Goal: Transaction & Acquisition: Purchase product/service

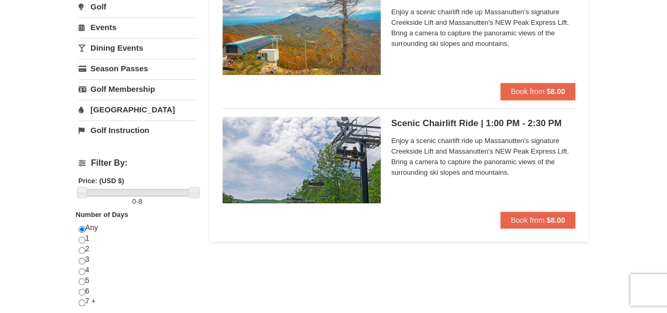
scroll to position [255, 0]
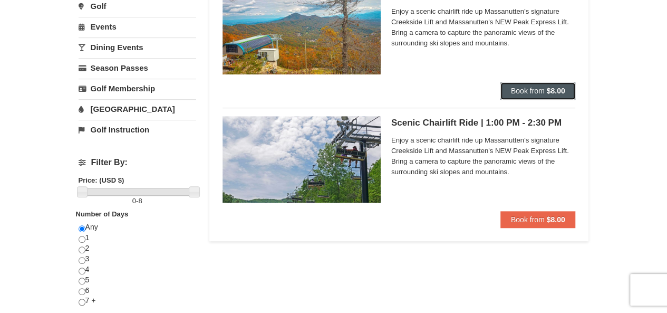
click at [536, 88] on span "Book from" at bounding box center [528, 90] width 34 height 8
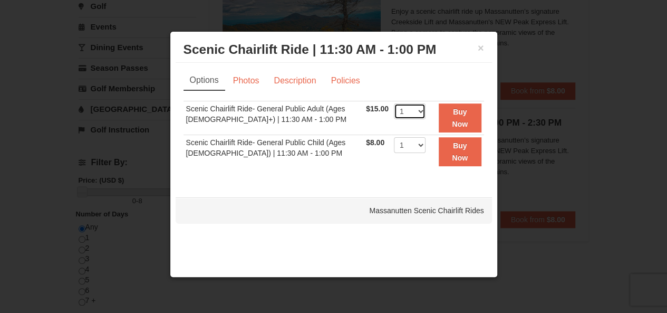
click at [418, 114] on select "1 2 3 4 5 6 7 8 9 10 11 12 13 14 15 16 17 18 19 20 21 22" at bounding box center [410, 111] width 32 height 16
select select "4"
click at [394, 103] on select "1 2 3 4 5 6 7 8 9 10 11 12 13 14 15 16 17 18 19 20 21 22" at bounding box center [410, 111] width 32 height 16
click at [420, 146] on select "1 2 3 4 5 6 7 8 9 10 11 12 13 14 15 16 17 18 19 20 21 22" at bounding box center [410, 145] width 32 height 16
click at [394, 137] on select "1 2 3 4 5 6 7 8 9 10 11 12 13 14 15 16 17 18 19 20 21 22" at bounding box center [410, 145] width 32 height 16
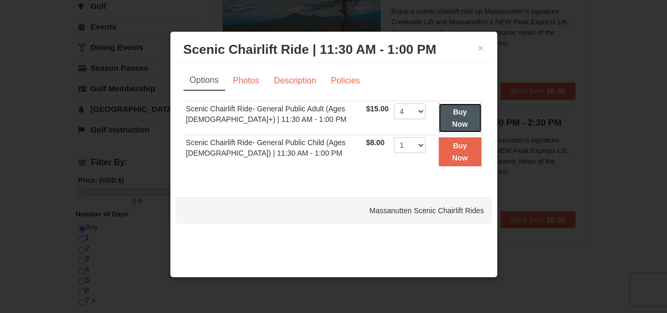
click at [455, 108] on strong "Buy Now" at bounding box center [460, 118] width 16 height 20
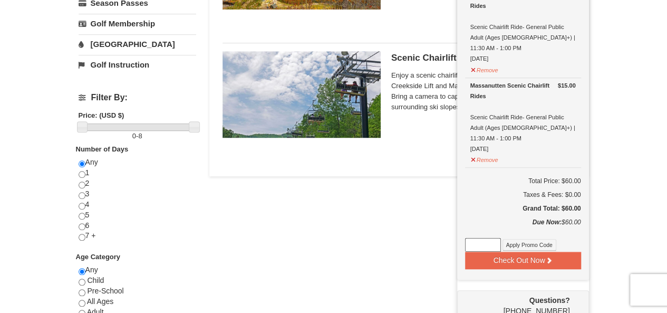
scroll to position [320, 0]
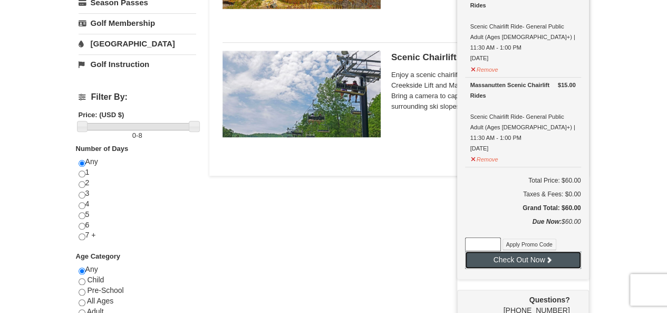
click at [511, 251] on button "Check Out Now" at bounding box center [523, 259] width 116 height 17
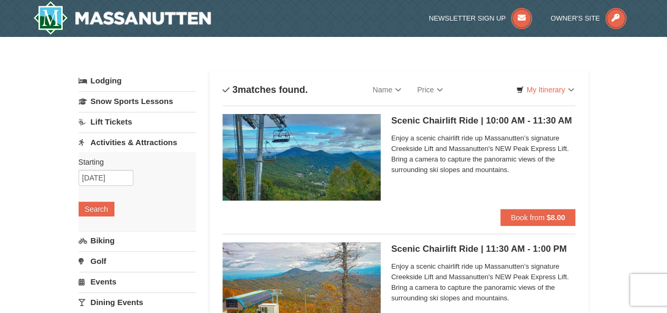
click at [97, 83] on link "Lodging" at bounding box center [138, 80] width 118 height 19
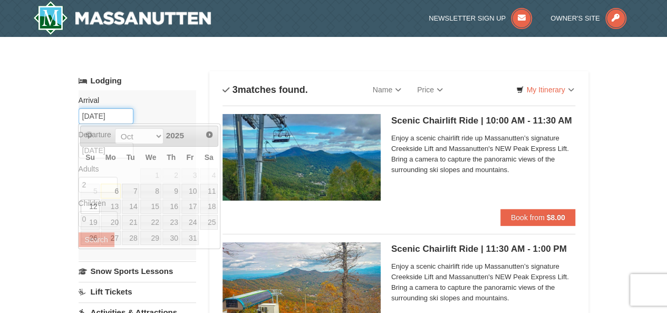
click at [97, 111] on input "[DATE]" at bounding box center [106, 116] width 55 height 16
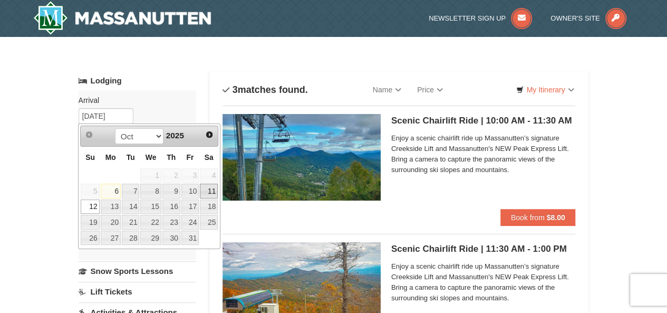
click at [208, 186] on link "11" at bounding box center [209, 191] width 18 height 15
type input "10/11/2025"
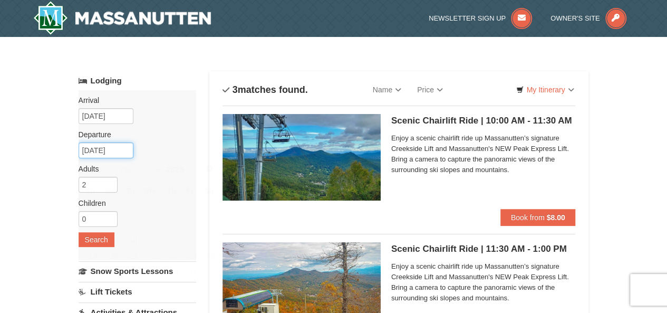
click at [109, 146] on input "10/14/2025" at bounding box center [106, 150] width 55 height 16
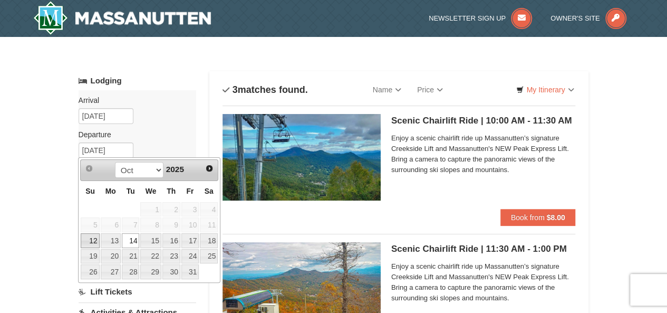
click at [92, 235] on link "12" at bounding box center [90, 240] width 18 height 15
type input "[DATE]"
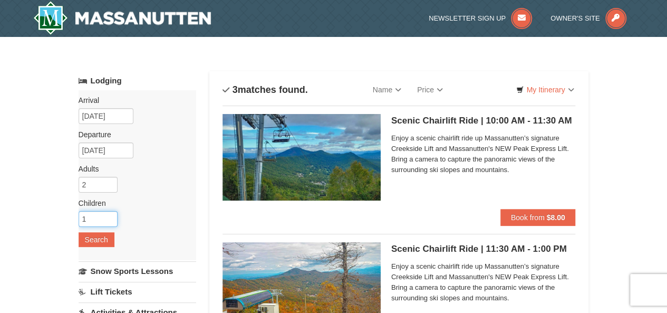
click at [110, 216] on input "1" at bounding box center [98, 219] width 39 height 16
click at [110, 216] on input "2" at bounding box center [98, 219] width 39 height 16
type input "3"
click at [110, 216] on input "3" at bounding box center [98, 219] width 39 height 16
click at [89, 184] on input "2" at bounding box center [98, 185] width 39 height 16
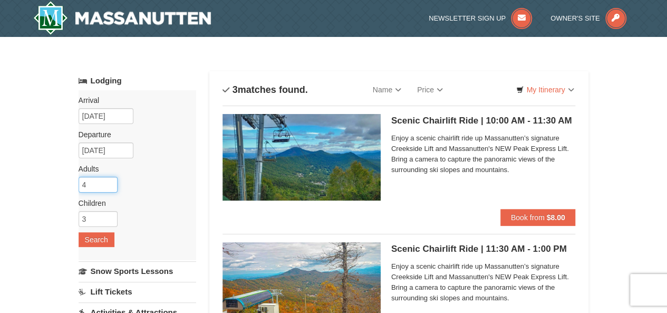
type input "4"
click at [90, 214] on input "3" at bounding box center [98, 219] width 39 height 16
type input "1"
click at [91, 241] on button "Search" at bounding box center [97, 239] width 36 height 15
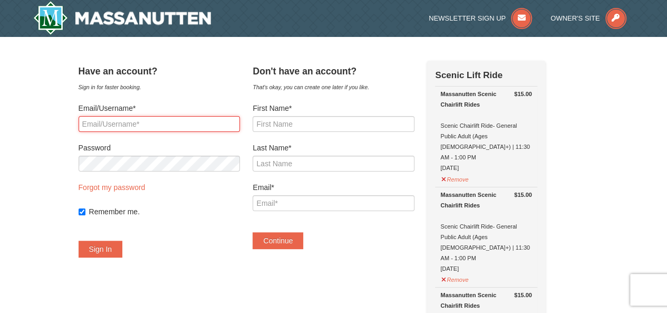
click at [160, 118] on input "Email/Username*" at bounding box center [159, 124] width 161 height 16
type input "kanwarusman@gmail.com"
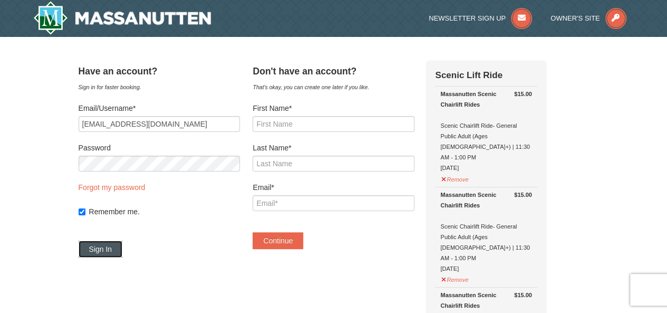
click at [113, 246] on button "Sign In" at bounding box center [101, 248] width 44 height 17
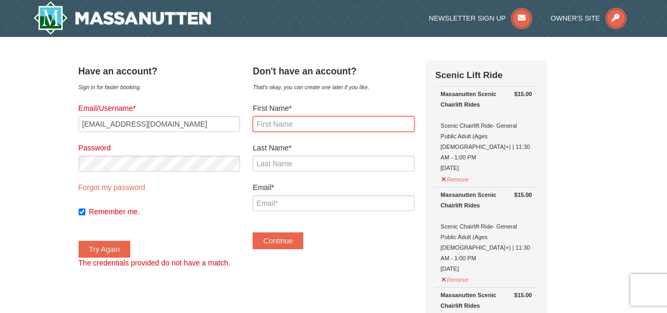
click at [321, 126] on input "First Name*" at bounding box center [333, 124] width 161 height 16
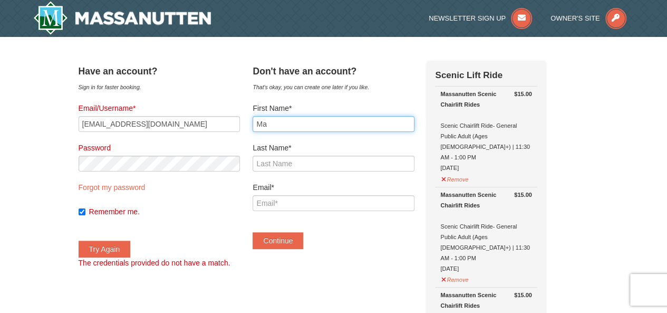
type input "M"
type input "[PERSON_NAME]"
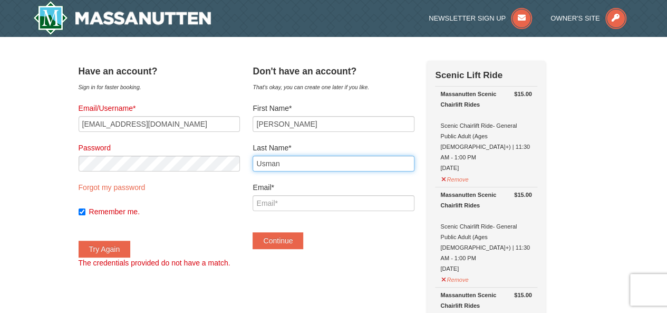
type input "Usman"
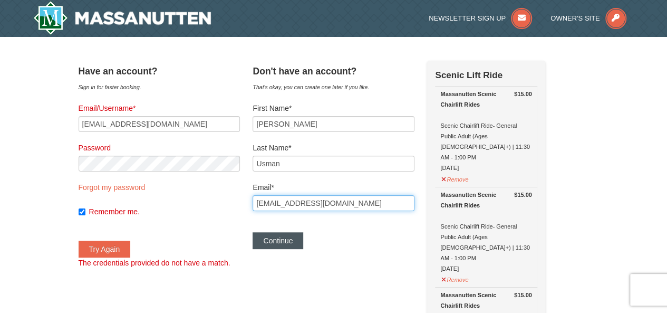
type input "[EMAIL_ADDRESS][DOMAIN_NAME]"
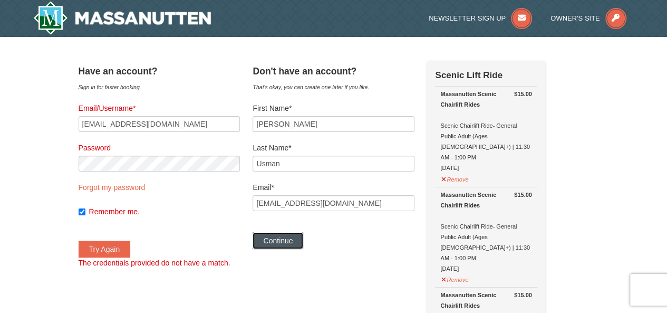
click at [282, 243] on button "Continue" at bounding box center [278, 240] width 51 height 17
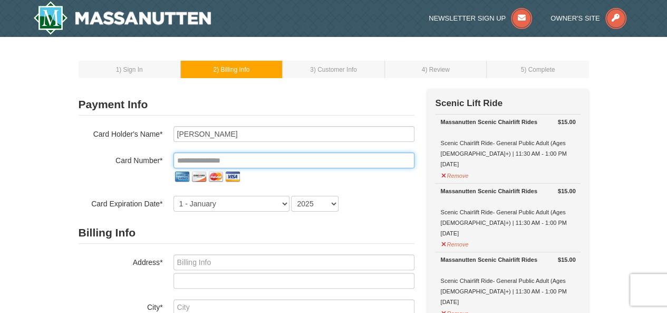
click at [237, 156] on input "tel" at bounding box center [294, 160] width 241 height 16
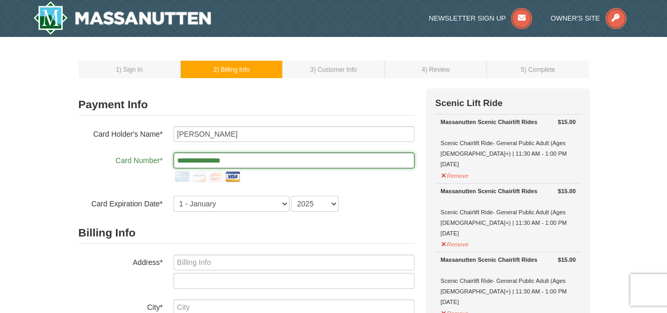
type input "**********"
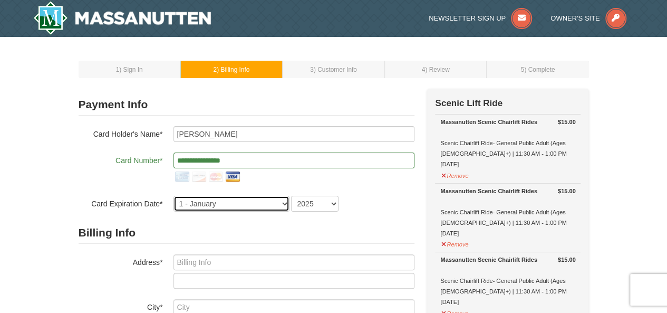
click at [240, 202] on select "1 - January 2 - February 3 - March 4 - April 5 - May 6 - June 7 - July 8 - Augu…" at bounding box center [232, 204] width 116 height 16
select select "8"
click at [174, 196] on select "1 - January 2 - February 3 - March 4 - April 5 - May 6 - June 7 - July 8 - Augu…" at bounding box center [232, 204] width 116 height 16
click at [316, 201] on select "2025 2026 2027 2028 2029 2030 2031 2032 2033 2034" at bounding box center [314, 204] width 47 height 16
select select "2027"
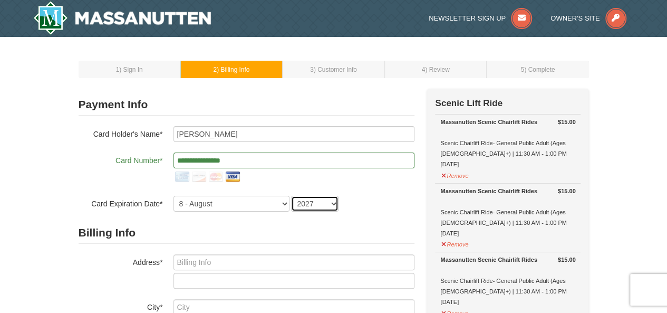
click at [291, 196] on select "2025 2026 2027 2028 2029 2030 2031 2032 2033 2034" at bounding box center [314, 204] width 47 height 16
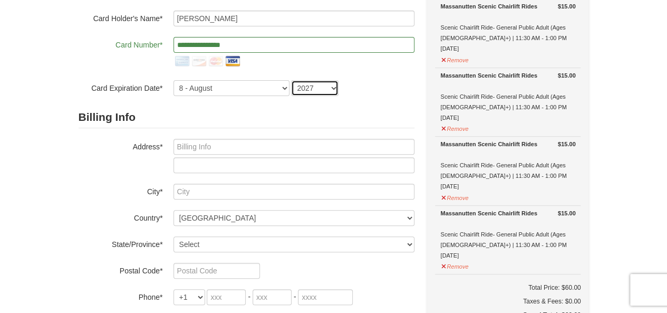
scroll to position [116, 0]
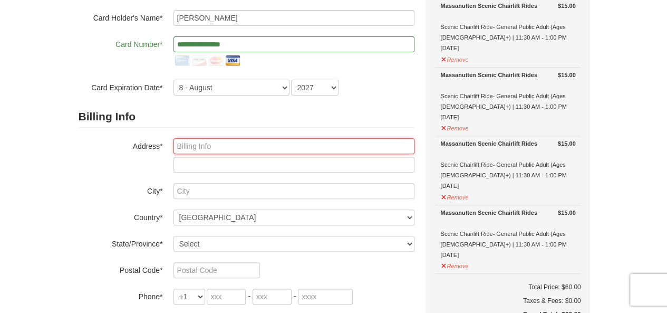
click at [214, 143] on input "text" at bounding box center [294, 146] width 241 height 16
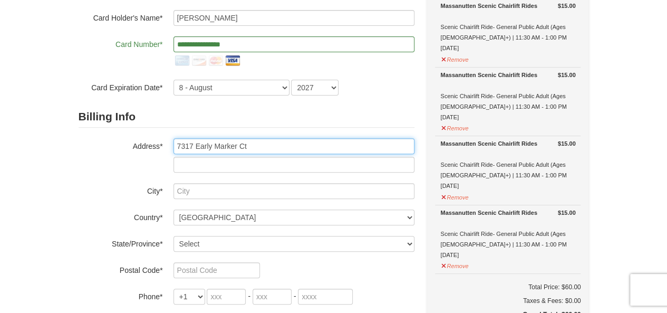
type input "7317 Early Marker Ct"
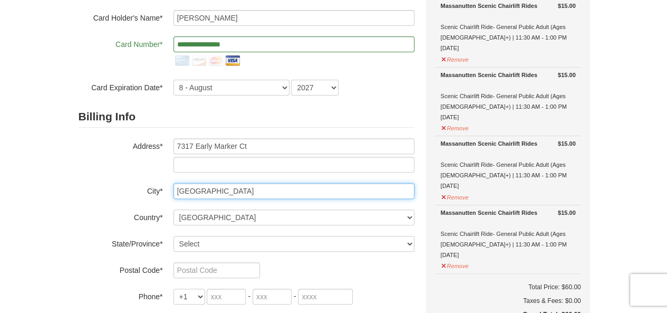
type input "Gainesville"
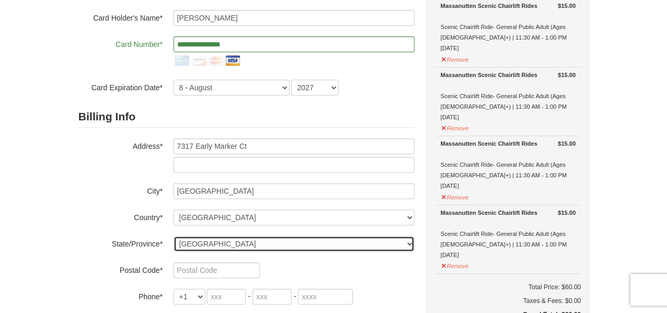
select select "VA"
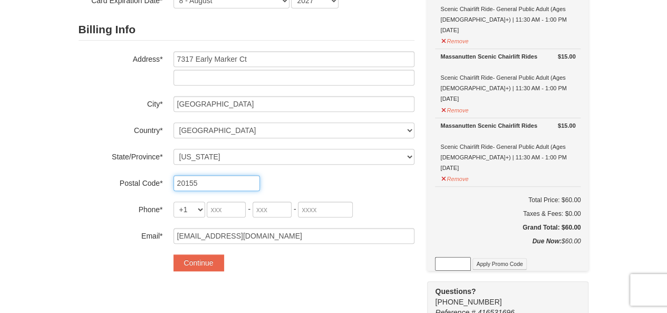
scroll to position [211, 0]
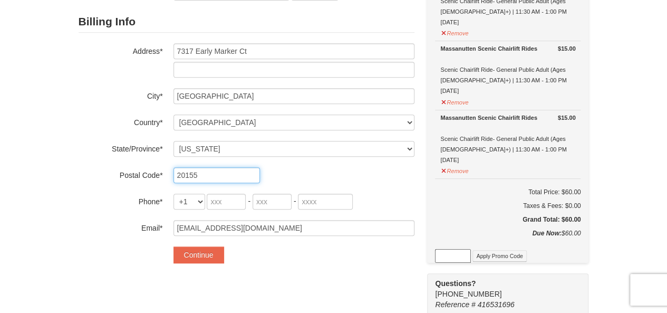
type input "20155"
click at [223, 197] on input "tel" at bounding box center [226, 202] width 39 height 16
type input "703"
type input "387"
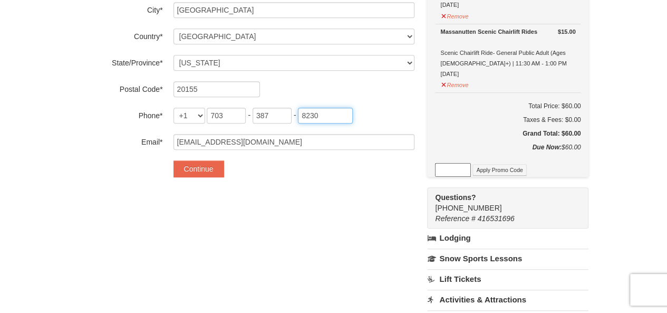
scroll to position [299, 0]
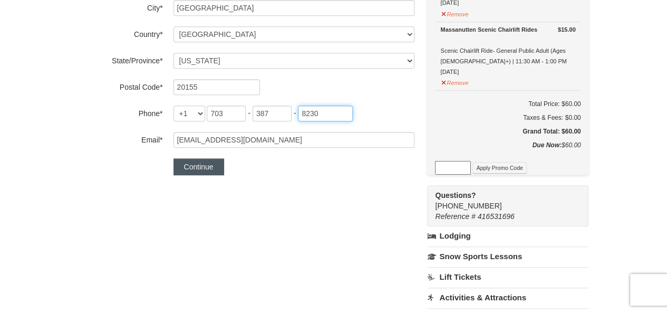
type input "8230"
click at [190, 167] on button "Continue" at bounding box center [199, 166] width 51 height 17
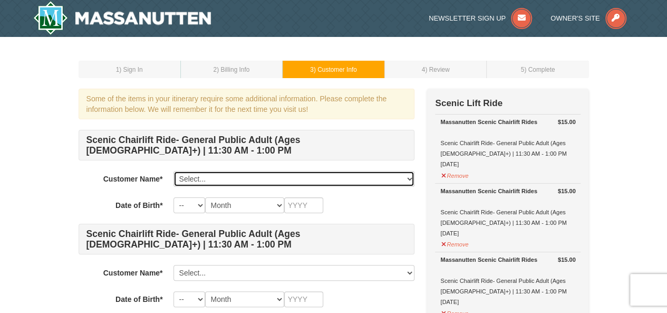
click at [204, 175] on select "Select... [PERSON_NAME] Add New..." at bounding box center [294, 179] width 241 height 16
select select "28350385"
click at [174, 171] on select "Select... [PERSON_NAME] Add New..." at bounding box center [294, 179] width 241 height 16
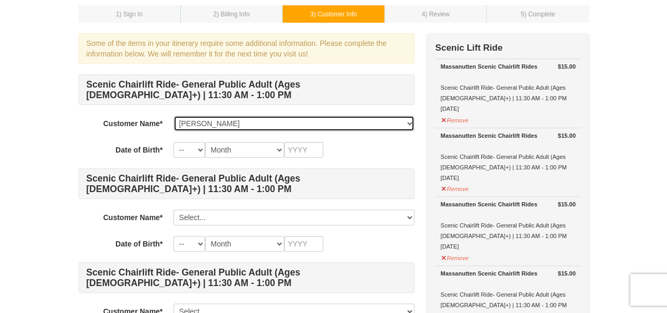
scroll to position [56, 0]
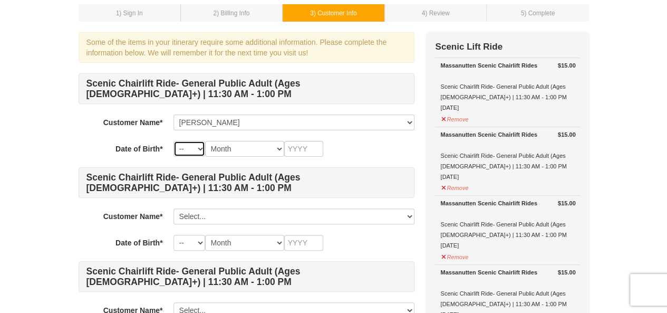
click at [199, 150] on select "-- 01 02 03 04 05 06 07 08 09 10 11 12 13 14 15 16 17 18 19 20 21 22 23 24 25 2…" at bounding box center [190, 149] width 32 height 16
select select "11"
click at [174, 141] on select "-- 01 02 03 04 05 06 07 08 09 10 11 12 13 14 15 16 17 18 19 20 21 22 23 24 25 2…" at bounding box center [190, 149] width 32 height 16
click at [236, 152] on select "Month January February March April May June July August September October Novem…" at bounding box center [244, 149] width 79 height 16
select select "08"
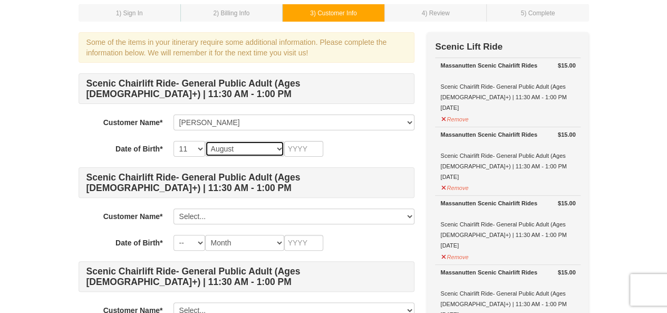
click at [205, 141] on select "Month January February March April May June July August September October Novem…" at bounding box center [244, 149] width 79 height 16
click at [291, 146] on input "text" at bounding box center [303, 149] width 39 height 16
type input "1976"
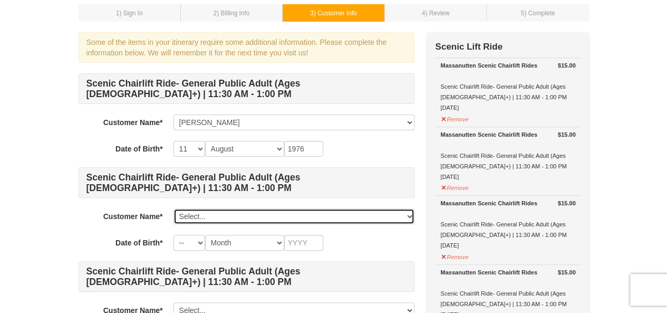
click at [230, 212] on select "Select... [PERSON_NAME] Add New..." at bounding box center [294, 216] width 241 height 16
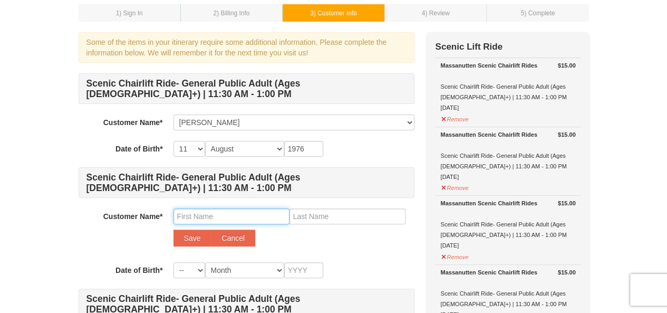
click at [206, 216] on input "text" at bounding box center [232, 216] width 116 height 16
type input "Iram"
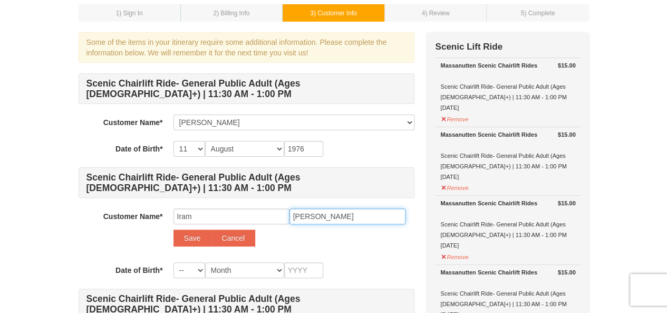
type input "[PERSON_NAME]"
click at [192, 265] on select "-- 01 02 03 04 05 06 07 08 09 10 11 12 13 14 15 16 17 18 19 20 21 22 23 24 25 2…" at bounding box center [190, 270] width 32 height 16
select select "23"
click at [174, 262] on select "-- 01 02 03 04 05 06 07 08 09 10 11 12 13 14 15 16 17 18 19 20 21 22 23 24 25 2…" at bounding box center [190, 270] width 32 height 16
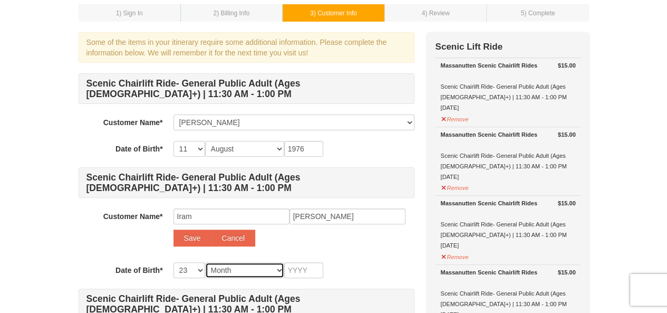
click at [232, 267] on select "Month January February March April May June July August September October Novem…" at bounding box center [244, 270] width 79 height 16
select select "08"
click at [205, 262] on select "Month January February March April May June July August September October Novem…" at bounding box center [244, 270] width 79 height 16
click at [290, 267] on input "text" at bounding box center [303, 270] width 39 height 16
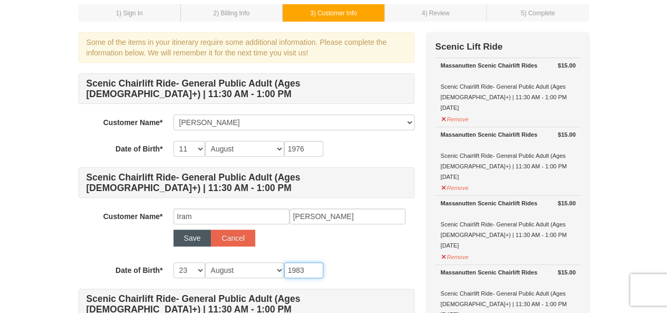
type input "1983"
click at [186, 238] on button "Save" at bounding box center [193, 237] width 38 height 17
select select
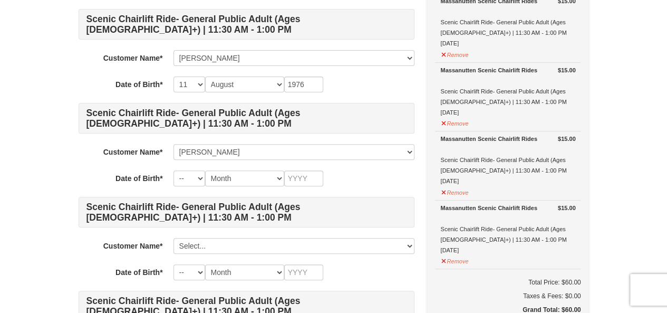
scroll to position [124, 0]
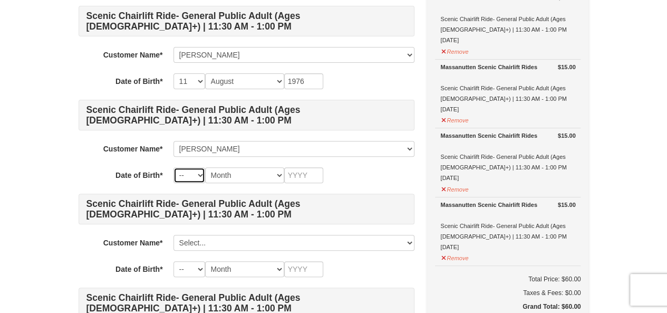
click at [201, 174] on select "-- 01 02 03 04 05 06 07 08 09 10 11 12 13 14 15 16 17 18 19 20 21 22 23 24 25 2…" at bounding box center [190, 175] width 32 height 16
select select "23"
click at [174, 167] on select "-- 01 02 03 04 05 06 07 08 09 10 11 12 13 14 15 16 17 18 19 20 21 22 23 24 25 2…" at bounding box center [190, 175] width 32 height 16
click at [227, 174] on select "Month January February March April May June July August September October Novem…" at bounding box center [244, 175] width 79 height 16
select select "08"
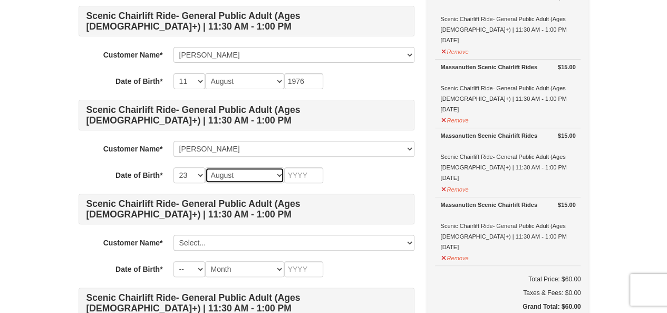
click at [205, 167] on select "Month January February March April May June July August September October Novem…" at bounding box center [244, 175] width 79 height 16
click at [296, 171] on input "text" at bounding box center [303, 175] width 39 height 16
type input "1983"
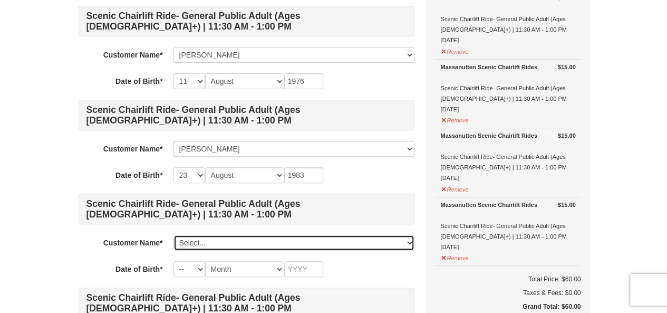
click at [244, 237] on select "Select... Kanwar Usman Iram Razzaq Add New..." at bounding box center [294, 243] width 241 height 16
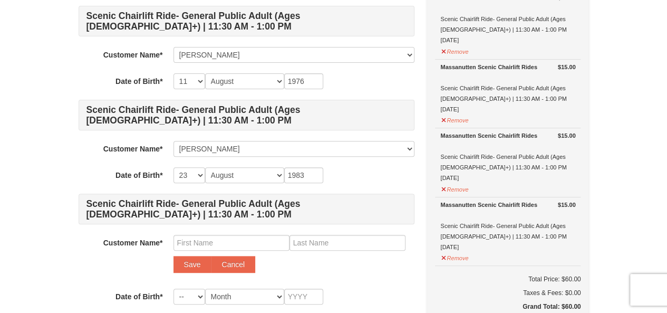
scroll to position [193, 0]
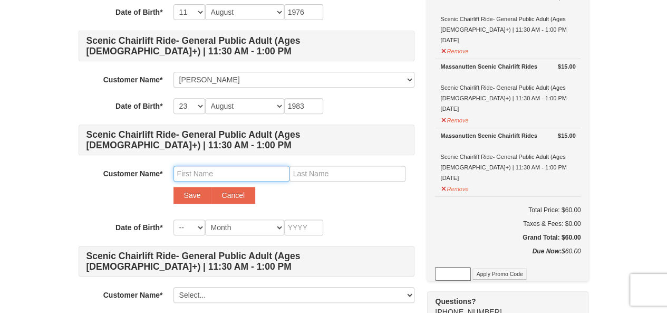
click at [214, 172] on input "text" at bounding box center [232, 174] width 116 height 16
type input "Wania"
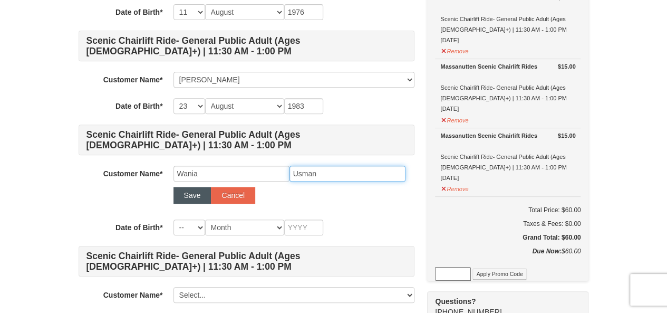
type input "Usman"
click at [198, 195] on button "Save" at bounding box center [193, 195] width 38 height 17
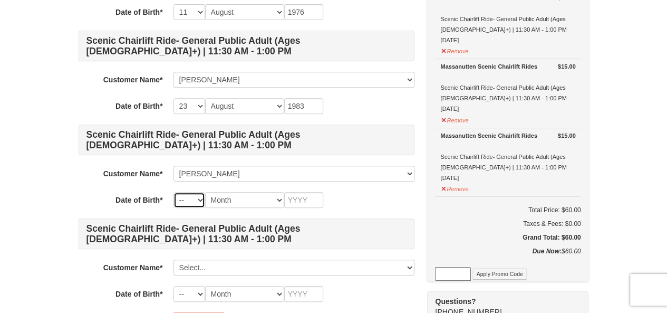
click at [189, 203] on select "-- 01 02 03 04 05 06 07 08 09 10 11 12 13 14 15 16 17 18 19 20 21 22 23 24 25 2…" at bounding box center [190, 200] width 32 height 16
select select "14"
click at [174, 192] on select "-- 01 02 03 04 05 06 07 08 09 10 11 12 13 14 15 16 17 18 19 20 21 22 23 24 25 2…" at bounding box center [190, 200] width 32 height 16
click at [234, 194] on select "Month January February March April May June July August September October Novem…" at bounding box center [244, 200] width 79 height 16
select select "12"
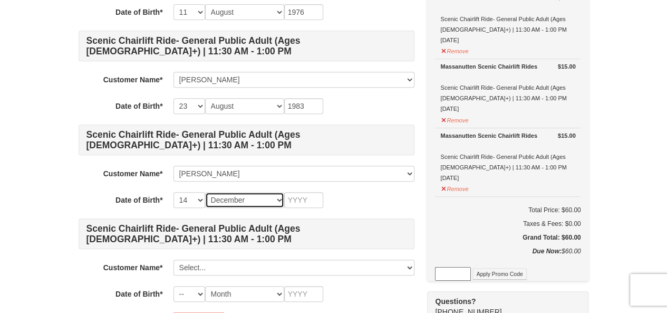
click at [205, 192] on select "Month January February March April May June July August September October Novem…" at bounding box center [244, 200] width 79 height 16
click at [292, 201] on input "text" at bounding box center [303, 200] width 39 height 16
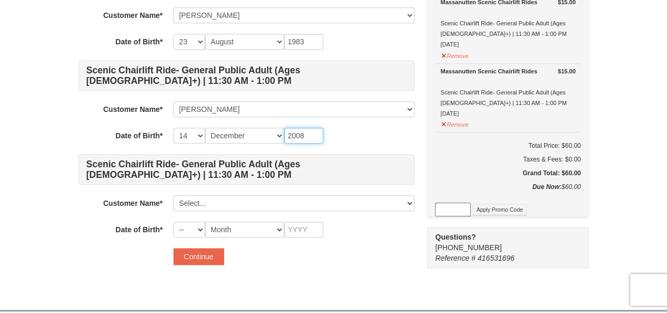
scroll to position [259, 0]
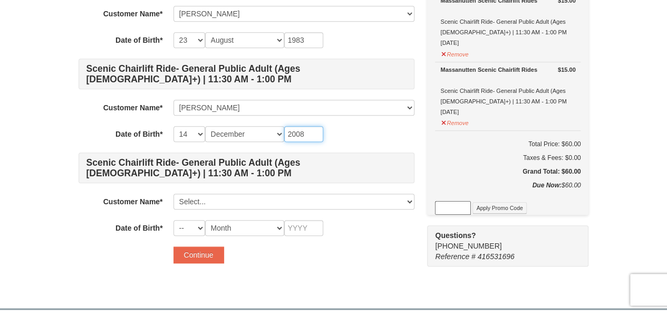
type input "2008"
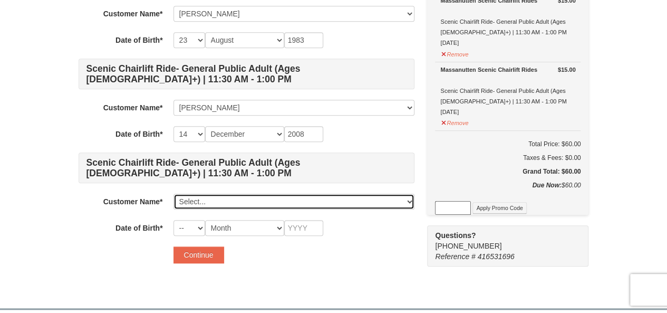
click at [266, 201] on select "Select... Kanwar Usman Iram Razzaq Wania Usman Add New..." at bounding box center [294, 202] width 241 height 16
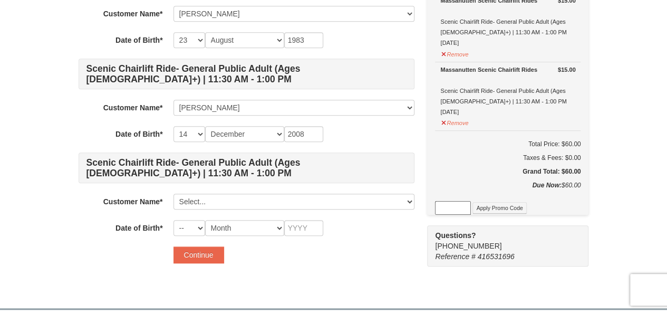
click at [66, 244] on div "1 ) Sign In 2 ) Billing Info 3 ) Customer Info ) Review ×" at bounding box center [333, 37] width 667 height 519
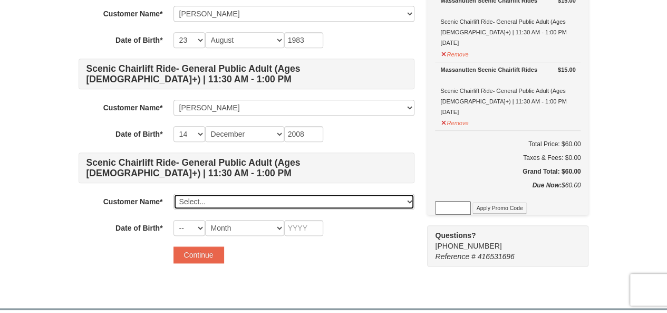
click at [191, 198] on select "Select... Kanwar Usman Iram Razzaq Wania Usman Add New..." at bounding box center [294, 202] width 241 height 16
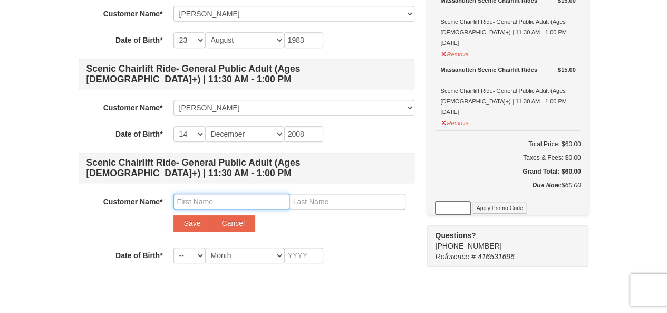
click at [195, 203] on input "text" at bounding box center [232, 202] width 116 height 16
click at [207, 199] on input "Yushay" at bounding box center [232, 202] width 116 height 16
type input "Y"
type input "Kanwar"
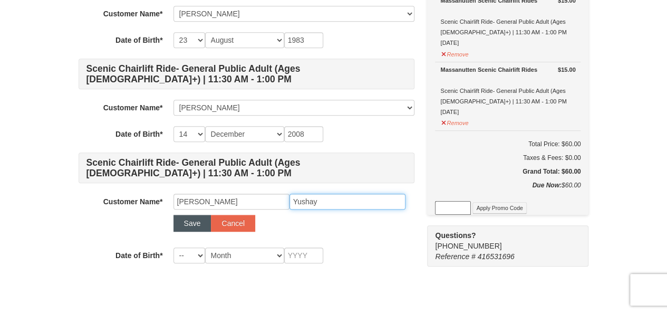
type input "Yushay"
click at [195, 218] on button "Save" at bounding box center [193, 223] width 38 height 17
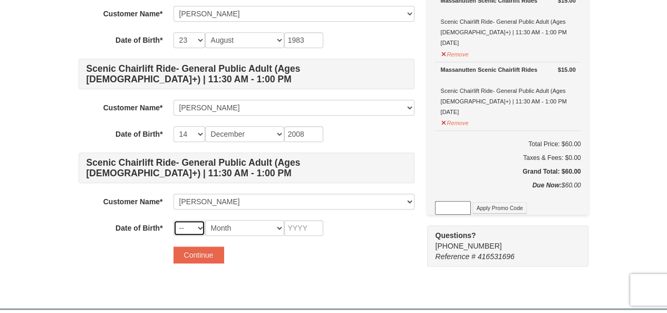
click at [189, 230] on select "-- 01 02 03 04 05 06 07 08 09 10 11 12 13 14 15 16 17 18 19 20 21 22 23 24 25 2…" at bounding box center [190, 228] width 32 height 16
select select "18"
click at [174, 220] on select "-- 01 02 03 04 05 06 07 08 09 10 11 12 13 14 15 16 17 18 19 20 21 22 23 24 25 2…" at bounding box center [190, 228] width 32 height 16
click at [229, 225] on select "Month January February March April May June July August September October Novem…" at bounding box center [244, 228] width 79 height 16
select select "12"
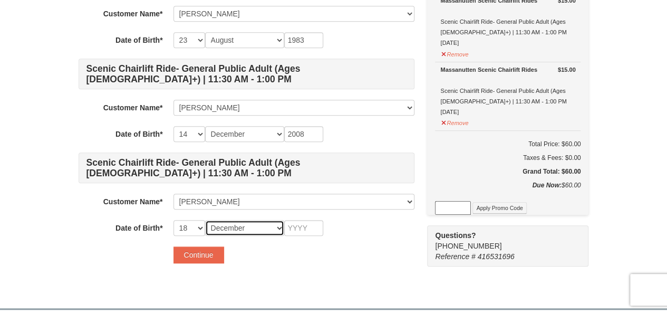
click at [205, 220] on select "Month January February March April May June July August September October Novem…" at bounding box center [244, 228] width 79 height 16
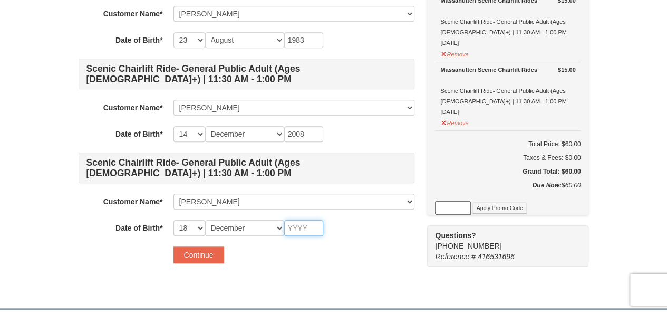
click at [293, 223] on input "text" at bounding box center [303, 228] width 39 height 16
type input "2010"
click at [201, 250] on button "Continue" at bounding box center [199, 254] width 51 height 17
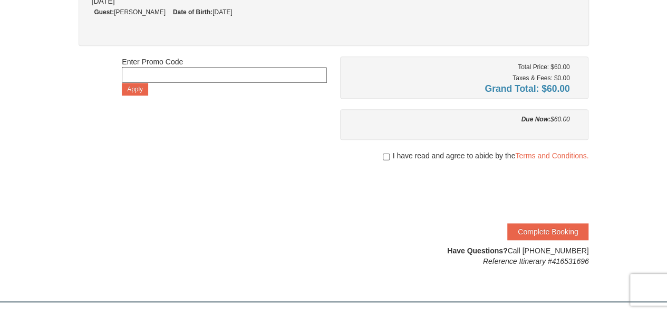
scroll to position [308, 0]
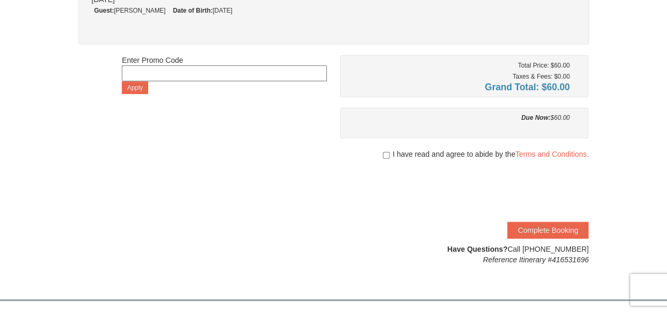
click at [394, 159] on div at bounding box center [464, 164] width 249 height 11
click at [378, 149] on div "I have read and agree to abide by the Terms and Conditions." at bounding box center [464, 154] width 249 height 11
click at [383, 152] on input "checkbox" at bounding box center [386, 155] width 7 height 8
checkbox input "true"
click at [536, 229] on button "Complete Booking" at bounding box center [547, 230] width 81 height 17
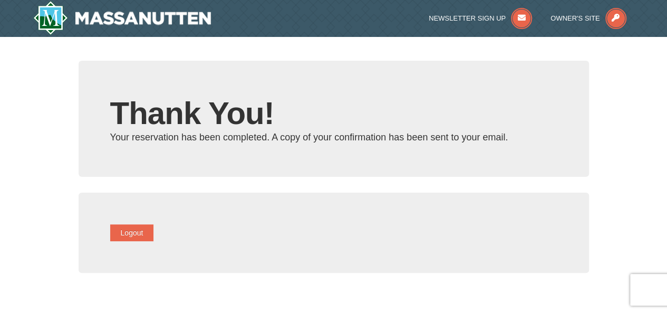
type input "kanwarusman@gmail.com"
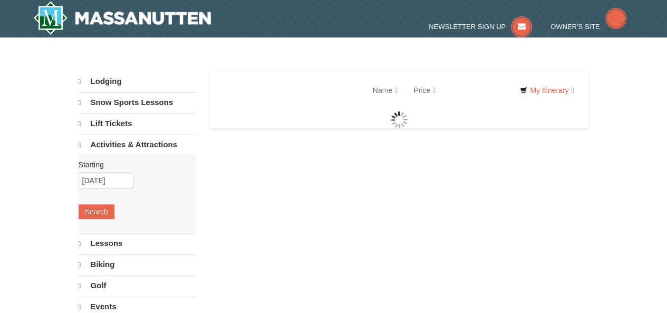
select select "10"
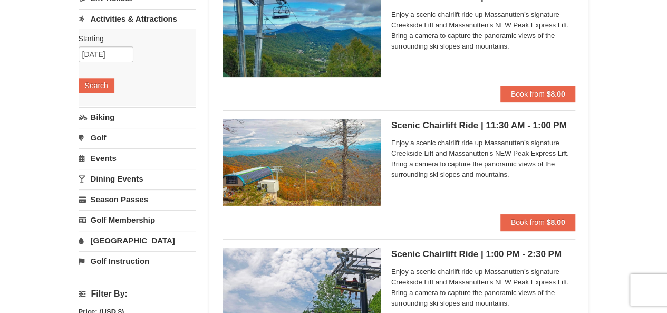
scroll to position [124, 0]
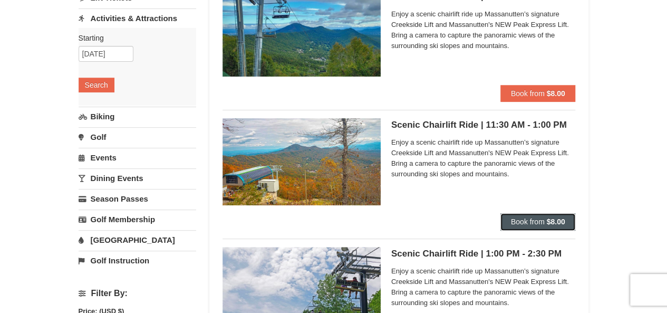
click at [534, 216] on button "Book from $8.00" at bounding box center [537, 221] width 75 height 17
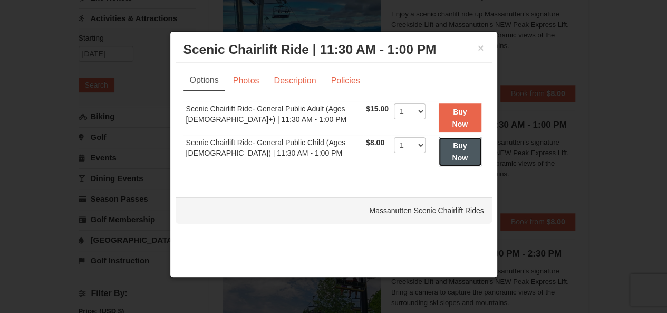
click at [457, 150] on button "Buy Now" at bounding box center [460, 151] width 43 height 29
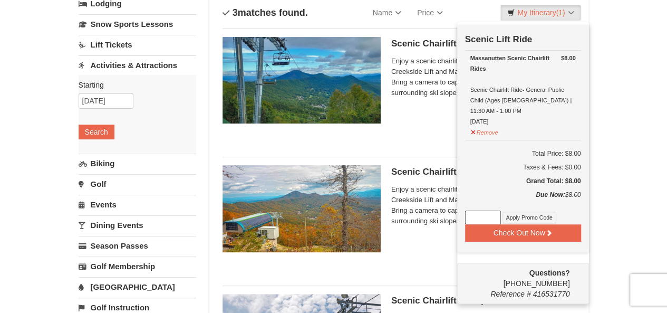
scroll to position [76, 0]
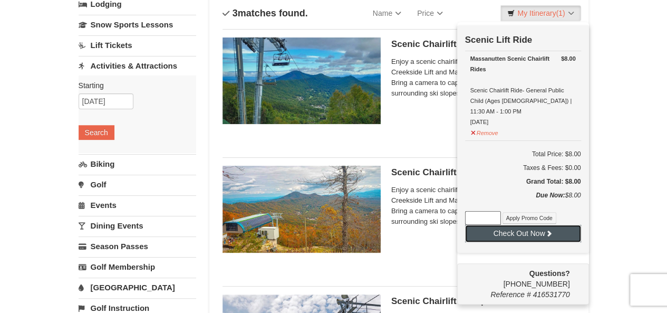
click at [518, 225] on button "Check Out Now" at bounding box center [523, 233] width 116 height 17
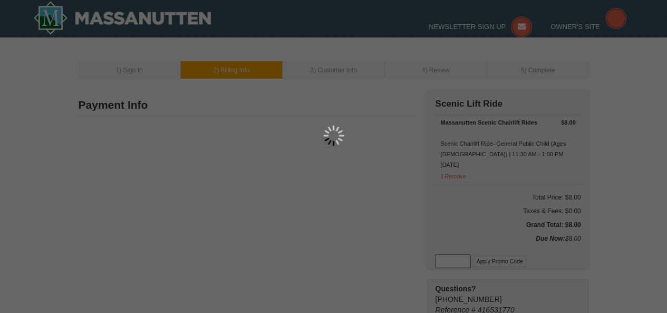
type input "7317 Early Marker Ct"
type input "[GEOGRAPHIC_DATA]"
type input "20155"
type input "703"
type input "387"
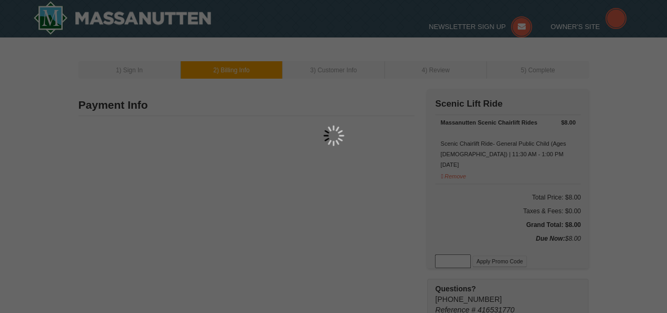
type input "8230"
type input "[EMAIL_ADDRESS][DOMAIN_NAME]"
select select "VA"
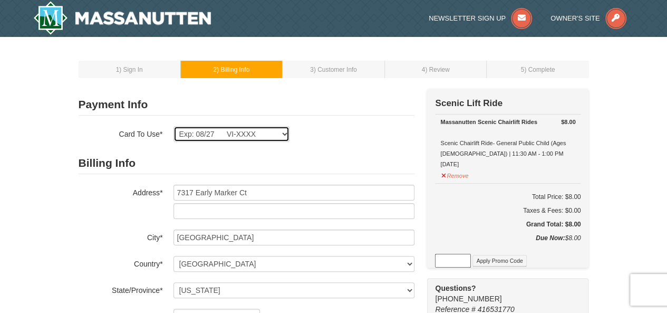
click at [283, 136] on select "Exp: 08/27 VI-XXXX New Card" at bounding box center [232, 134] width 116 height 16
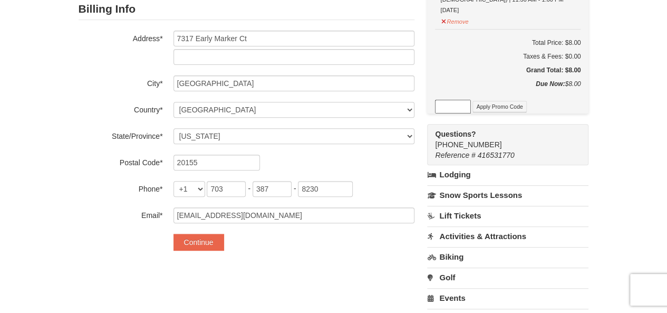
scroll to position [177, 0]
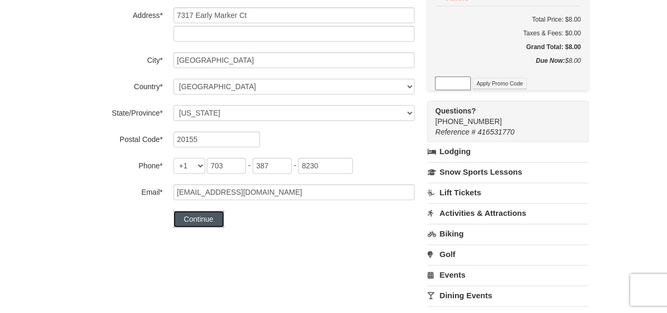
click at [196, 216] on button "Continue" at bounding box center [199, 218] width 51 height 17
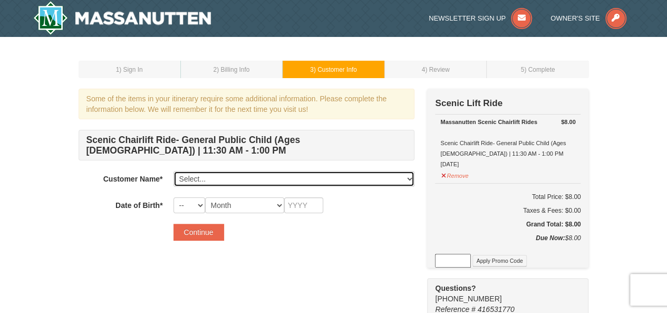
click at [228, 176] on select "Select... [PERSON_NAME] [PERSON_NAME] Wania [PERSON_NAME] Yushay Add New..." at bounding box center [294, 179] width 241 height 16
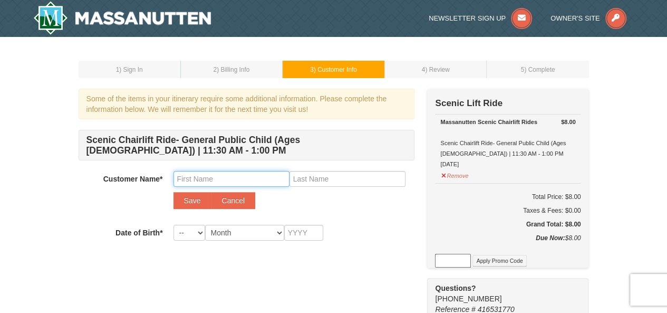
click at [218, 174] on input "text" at bounding box center [232, 179] width 116 height 16
type input "[PERSON_NAME]"
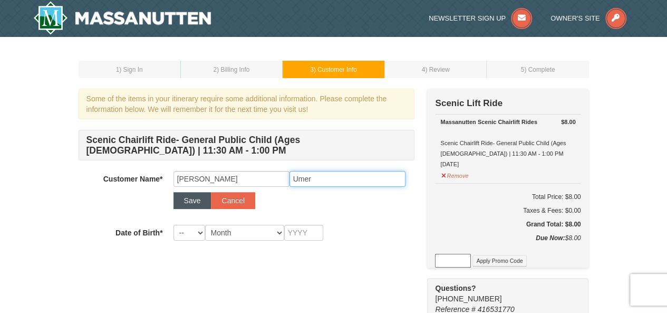
type input "Umer"
click at [189, 196] on button "Save" at bounding box center [193, 200] width 38 height 17
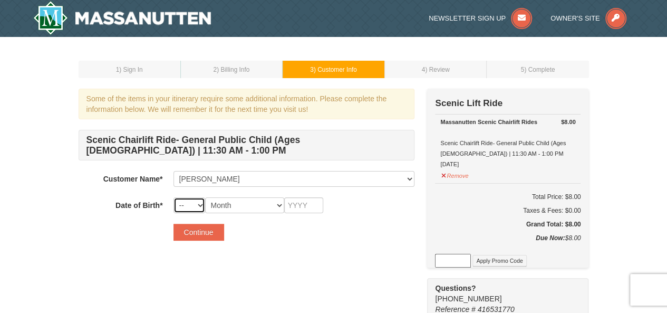
click at [200, 204] on select "-- 01 02 03 04 05 06 07 08 09 10 11 12 13 14 15 16 17 18 19 20 21 22 23 24 25 2…" at bounding box center [190, 205] width 32 height 16
select select "18"
click at [174, 197] on select "-- 01 02 03 04 05 06 07 08 09 10 11 12 13 14 15 16 17 18 19 20 21 22 23 24 25 2…" at bounding box center [190, 205] width 32 height 16
click at [224, 203] on select "Month January February March April May June July August September October Novem…" at bounding box center [244, 205] width 79 height 16
select select "05"
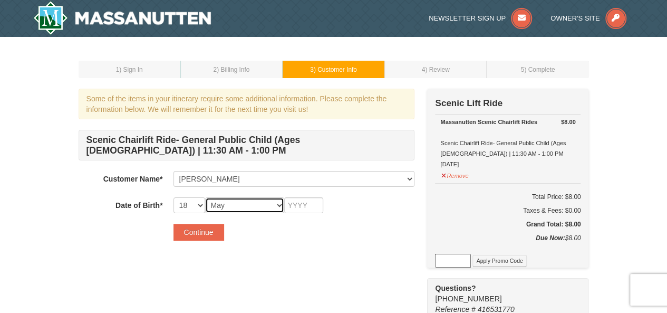
click at [205, 197] on select "Month January February March April May June July August September October Novem…" at bounding box center [244, 205] width 79 height 16
click at [291, 206] on input "text" at bounding box center [303, 205] width 39 height 16
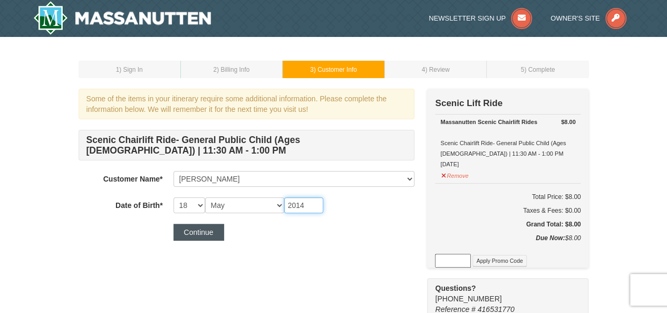
type input "2014"
click at [197, 228] on button "Continue" at bounding box center [199, 232] width 51 height 17
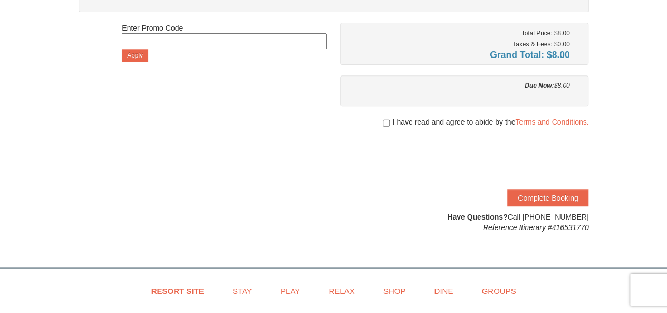
scroll to position [182, 0]
click at [538, 195] on button "Complete Booking" at bounding box center [547, 197] width 81 height 17
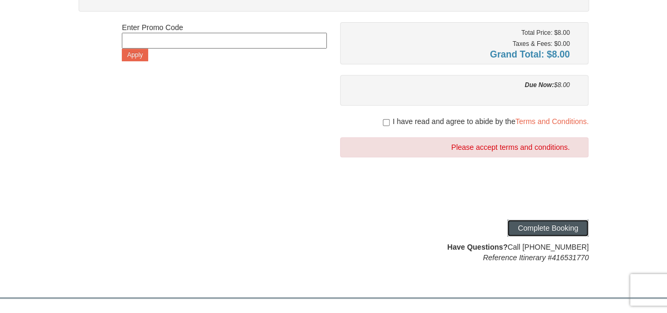
scroll to position [171, 0]
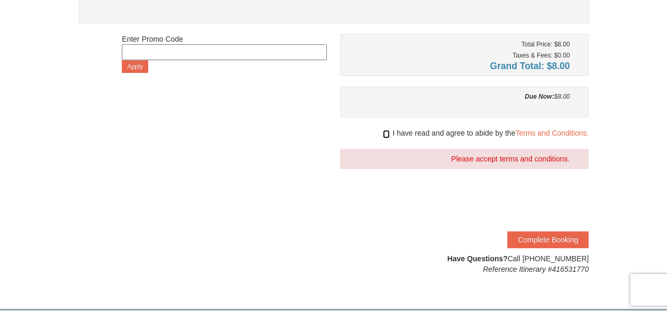
click at [383, 131] on input "checkbox" at bounding box center [386, 134] width 7 height 8
checkbox input "true"
click at [538, 238] on button "Complete Booking" at bounding box center [547, 239] width 81 height 17
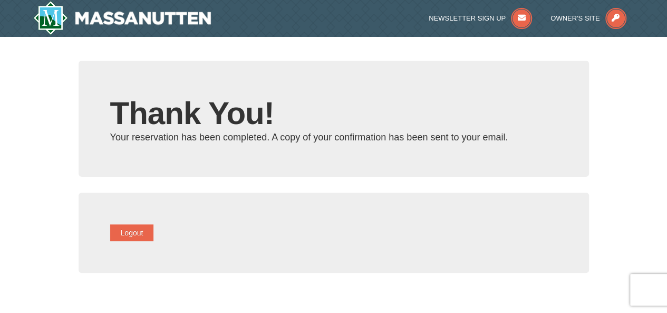
type input "[EMAIL_ADDRESS][DOMAIN_NAME]"
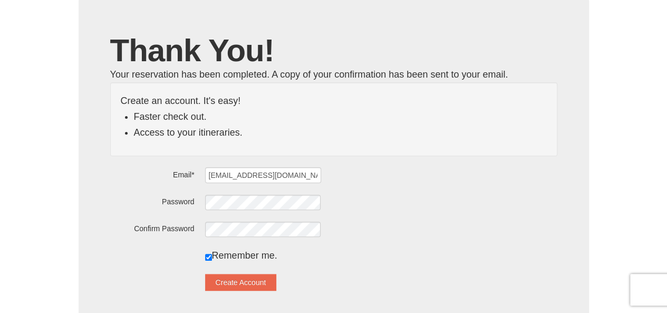
scroll to position [95, 0]
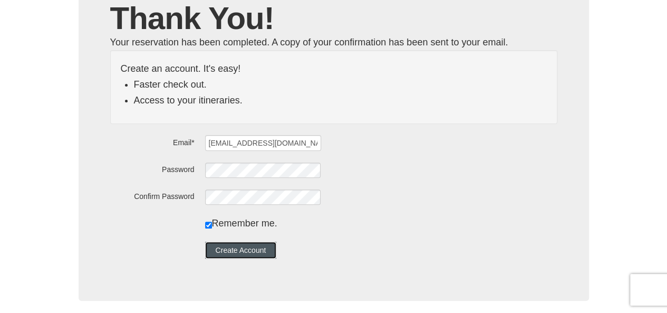
click at [252, 251] on button "Create Account" at bounding box center [241, 250] width 72 height 17
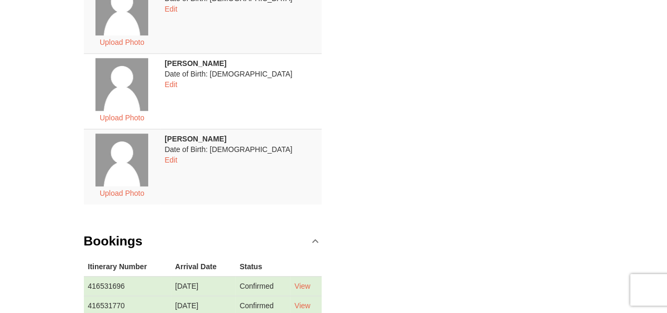
scroll to position [471, 0]
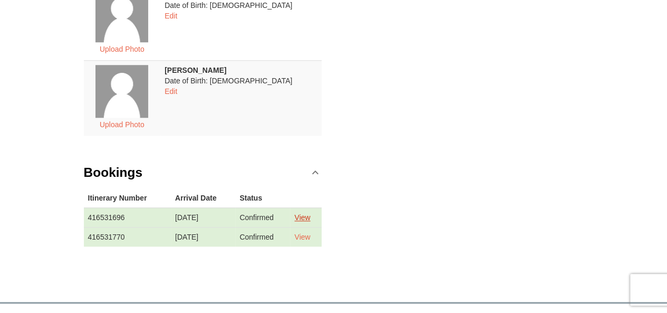
click at [306, 213] on link "View" at bounding box center [302, 217] width 16 height 8
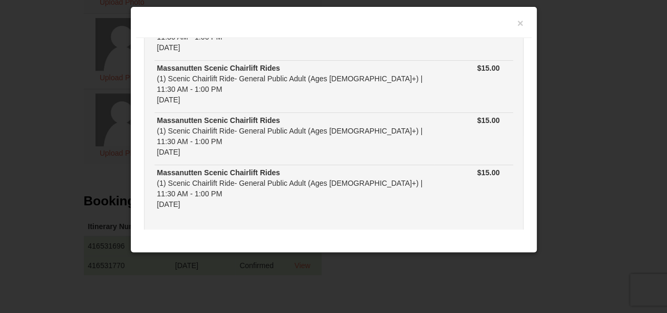
scroll to position [0, 0]
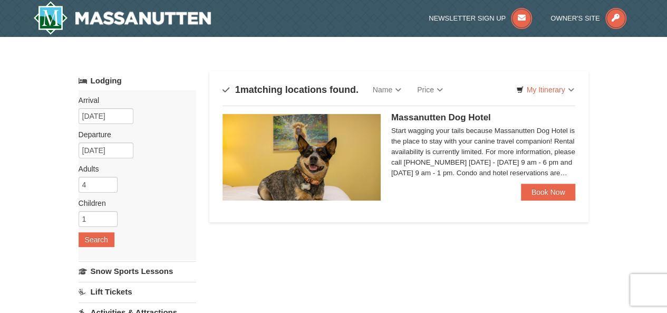
drag, startPoint x: 213, startPoint y: 19, endPoint x: 113, endPoint y: 22, distance: 100.2
click at [113, 22] on div at bounding box center [153, 18] width 257 height 37
drag, startPoint x: 233, startPoint y: 20, endPoint x: 98, endPoint y: 22, distance: 135.0
click at [98, 22] on div at bounding box center [153, 18] width 257 height 37
